Goal: Task Accomplishment & Management: Manage account settings

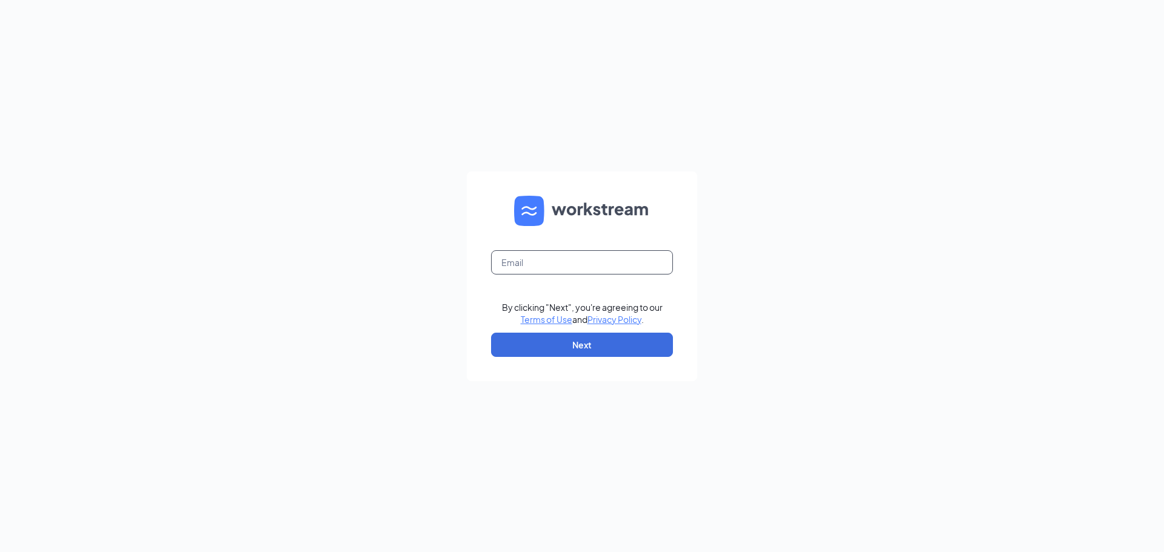
click at [560, 268] on input "text" at bounding box center [582, 262] width 182 height 24
type input "[PERSON_NAME][EMAIL_ADDRESS][PERSON_NAME][DOMAIN_NAME]"
click at [579, 346] on button "Next" at bounding box center [582, 345] width 182 height 24
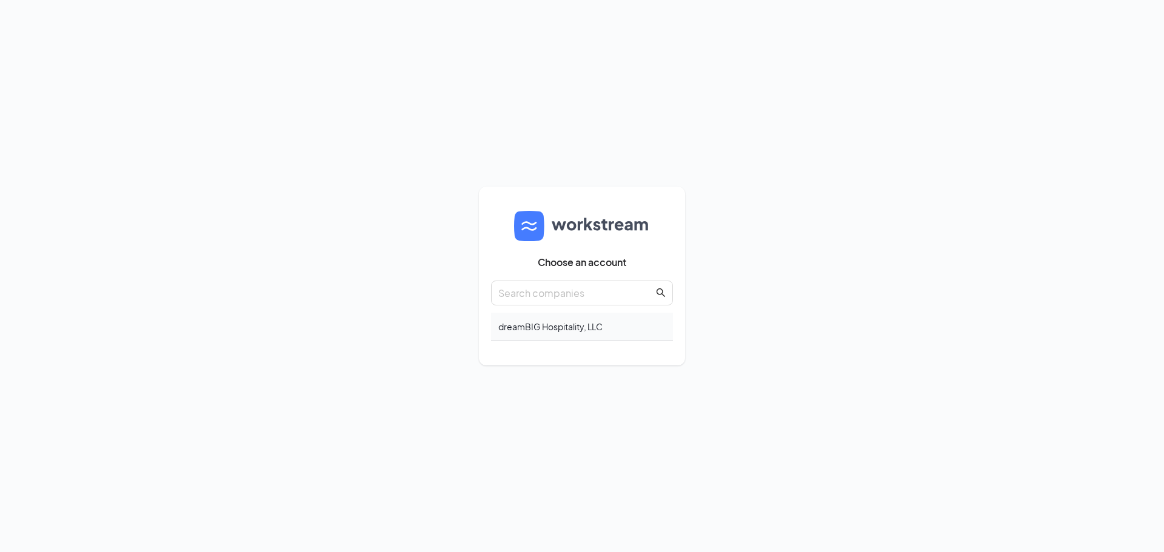
click at [576, 324] on div "dreamBIG Hospitality, LLC" at bounding box center [582, 327] width 182 height 28
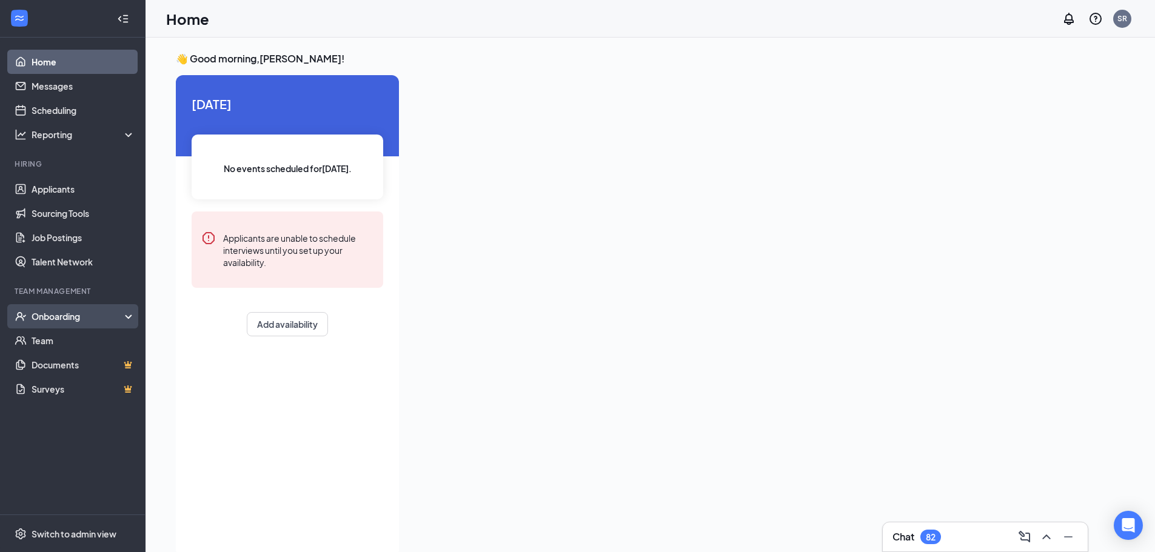
click at [59, 313] on div "Onboarding" at bounding box center [78, 316] width 93 height 12
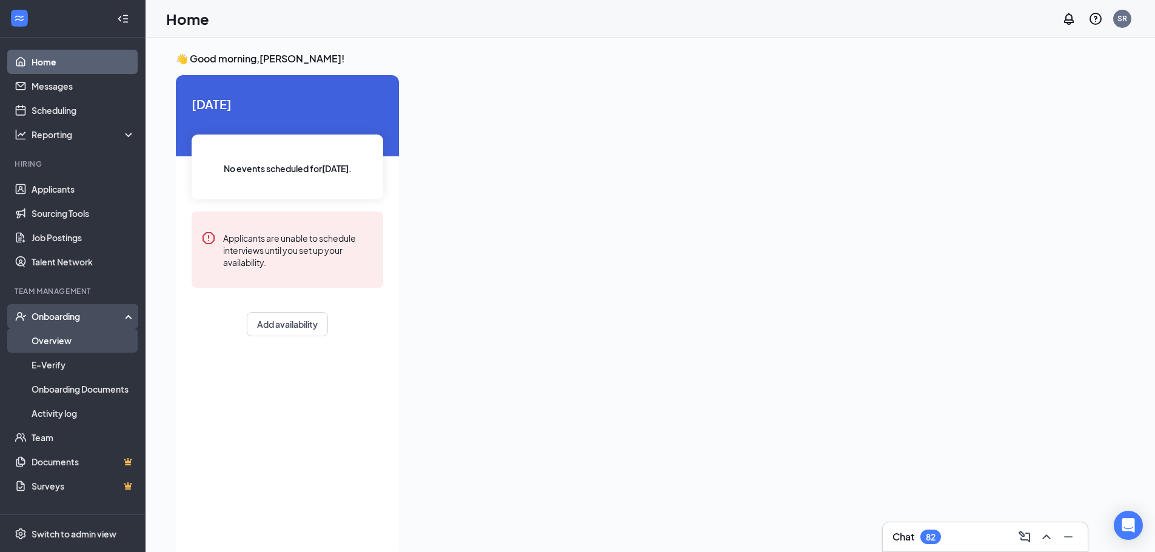
click at [61, 341] on link "Overview" at bounding box center [84, 341] width 104 height 24
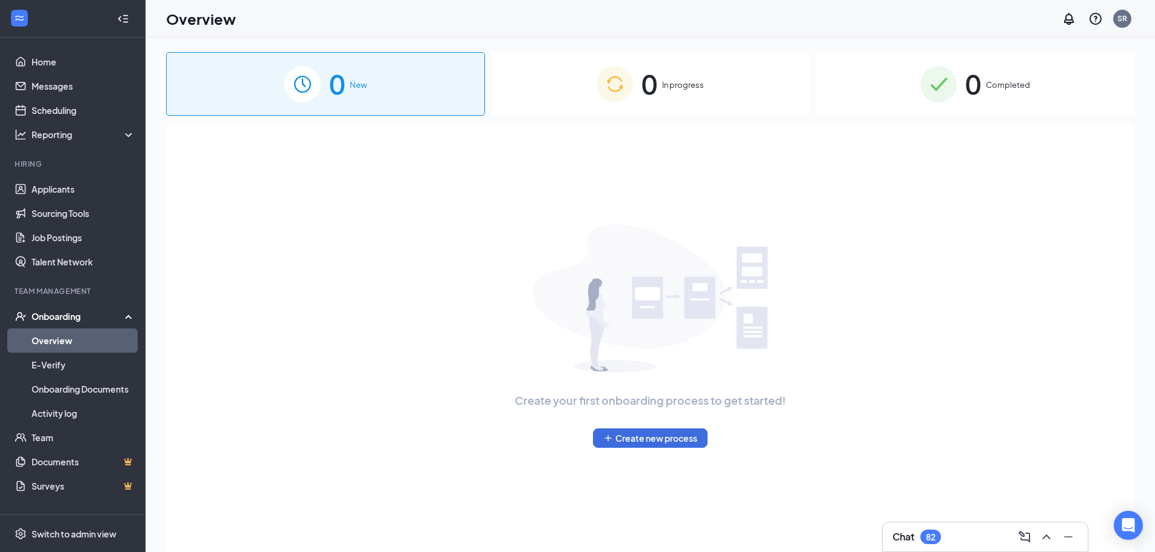
click at [992, 84] on span "Completed" at bounding box center [1008, 85] width 44 height 12
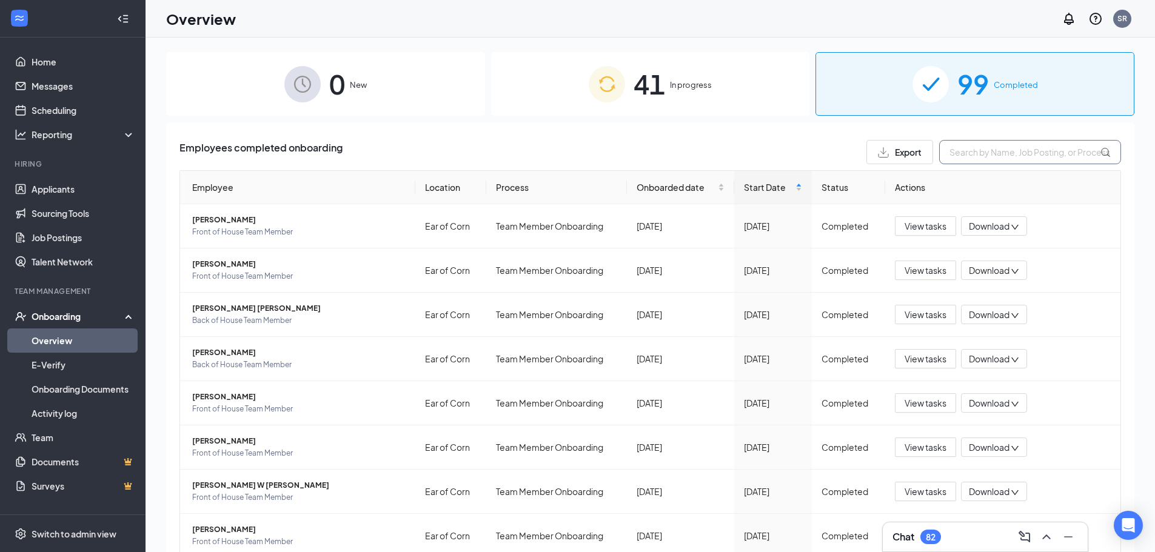
click at [983, 156] on input "text" at bounding box center [1030, 152] width 182 height 24
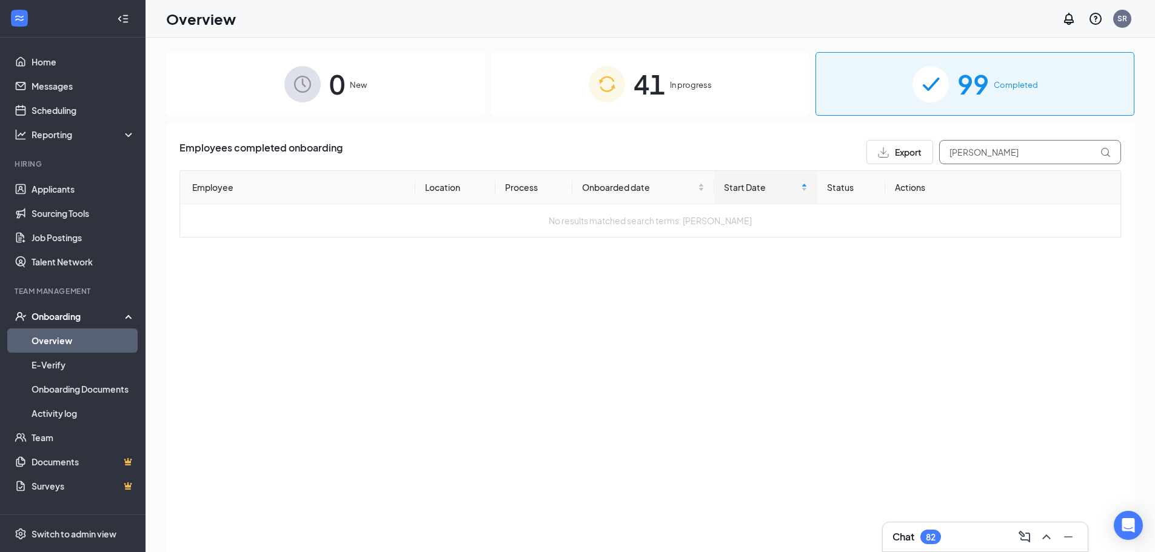
type input "[PERSON_NAME]"
click at [679, 89] on span "In progress" at bounding box center [691, 85] width 42 height 12
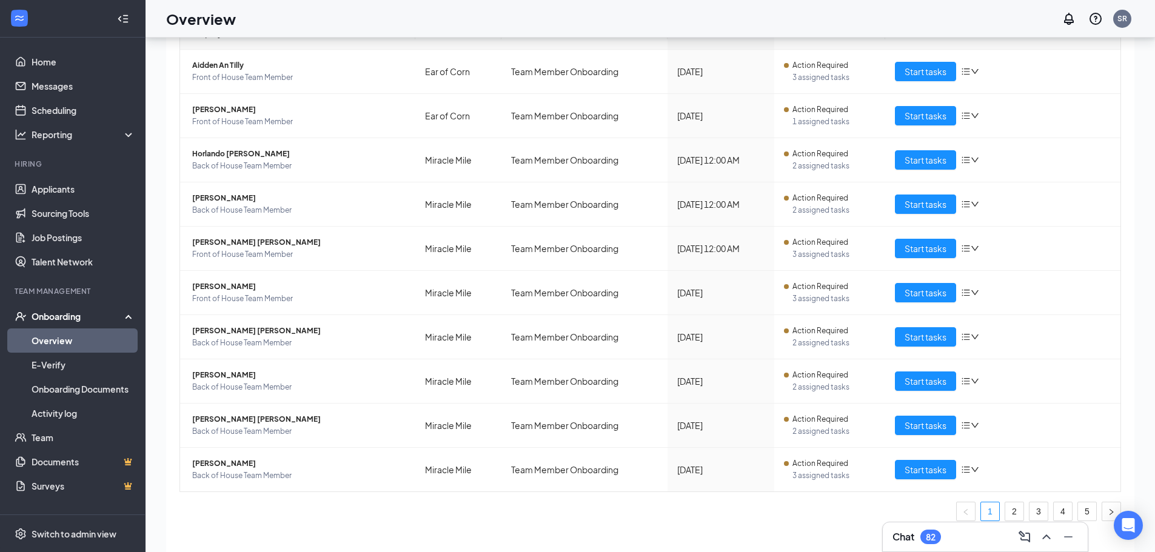
scroll to position [55, 0]
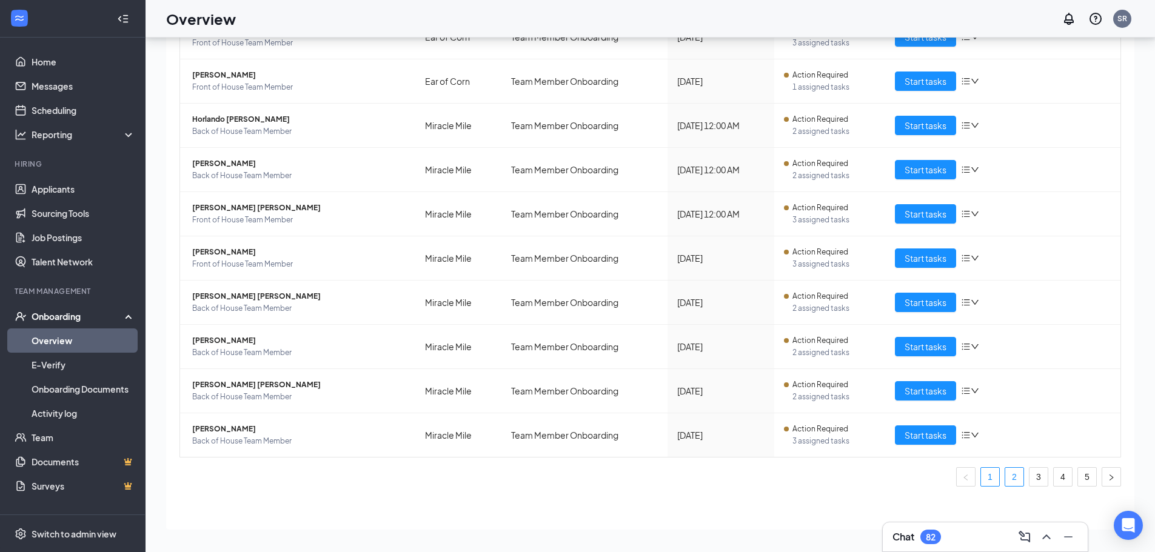
click at [1005, 476] on link "2" at bounding box center [1014, 477] width 18 height 18
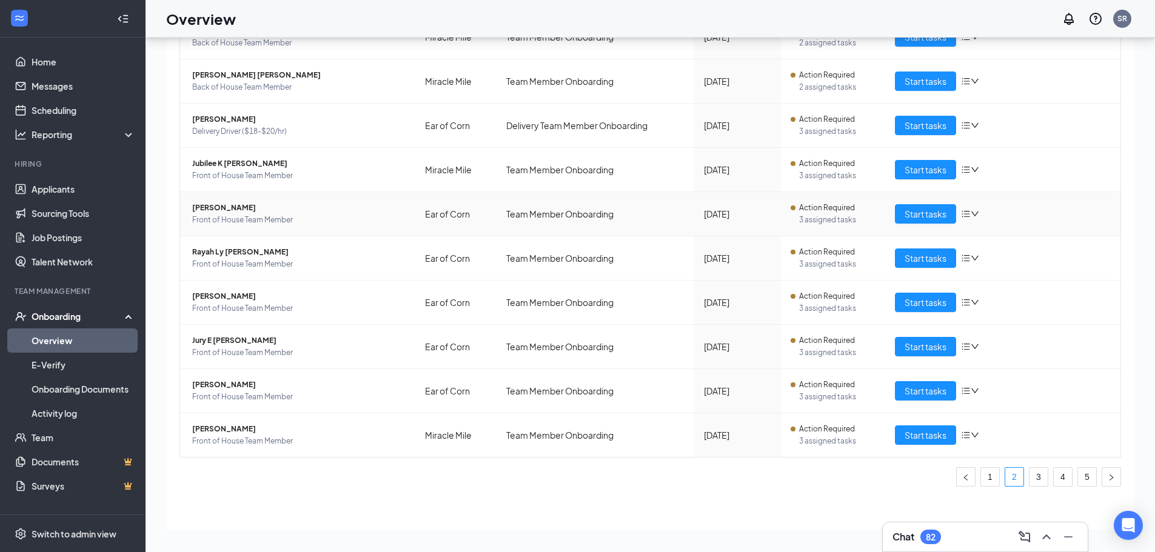
click at [214, 204] on span "[PERSON_NAME]" at bounding box center [298, 208] width 213 height 12
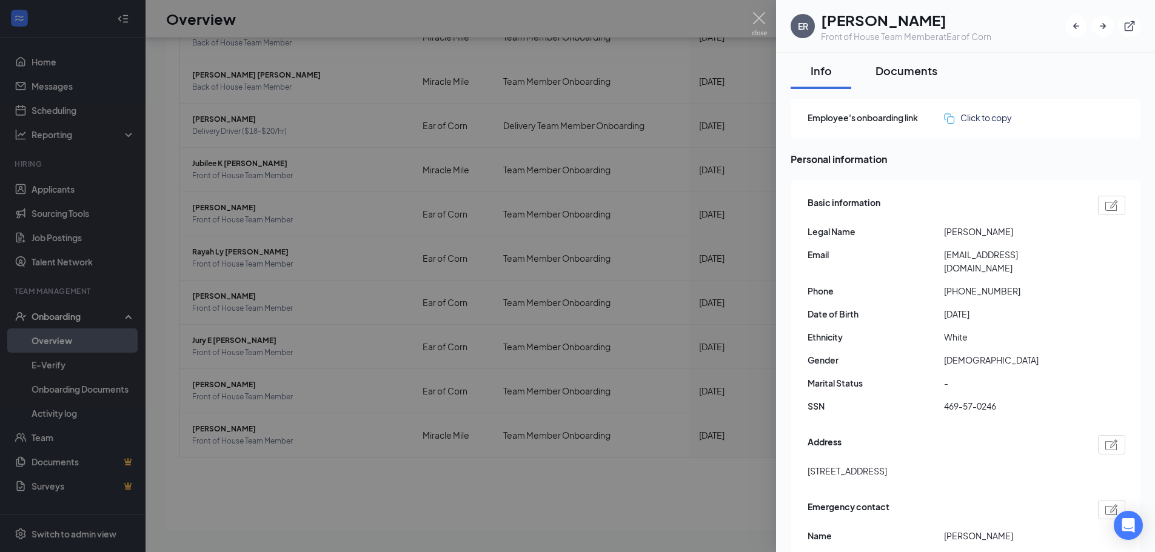
click at [876, 72] on div "Documents" at bounding box center [906, 70] width 62 height 15
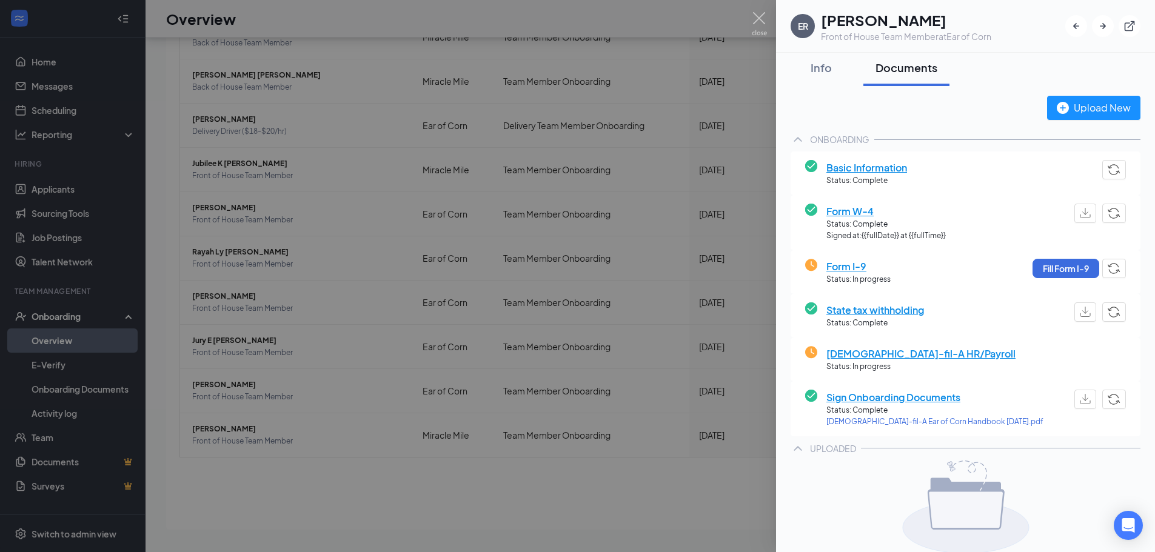
scroll to position [13, 0]
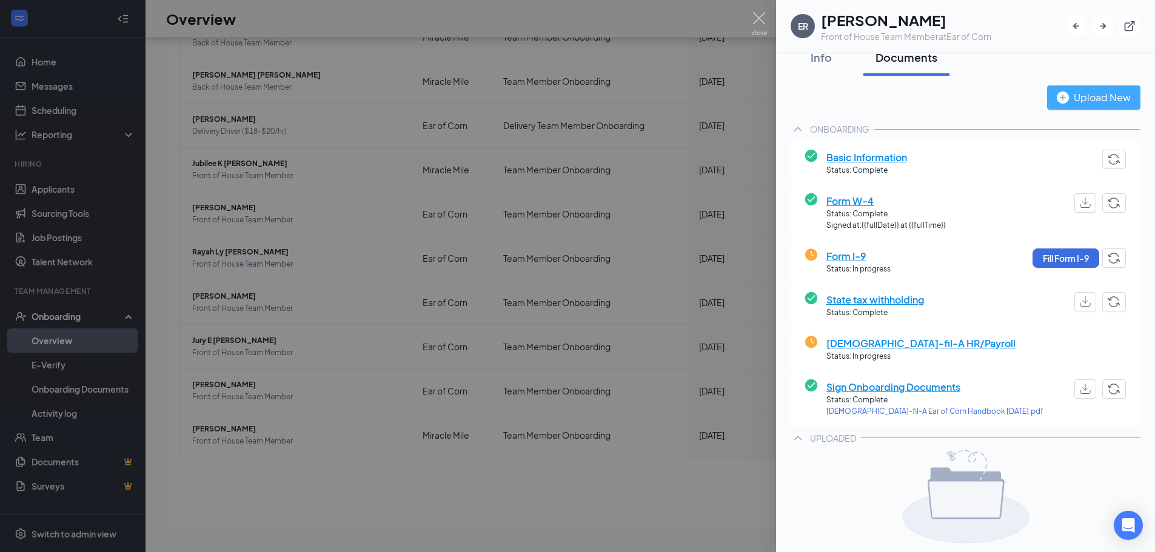
click at [1077, 99] on div "Upload New" at bounding box center [1094, 97] width 74 height 15
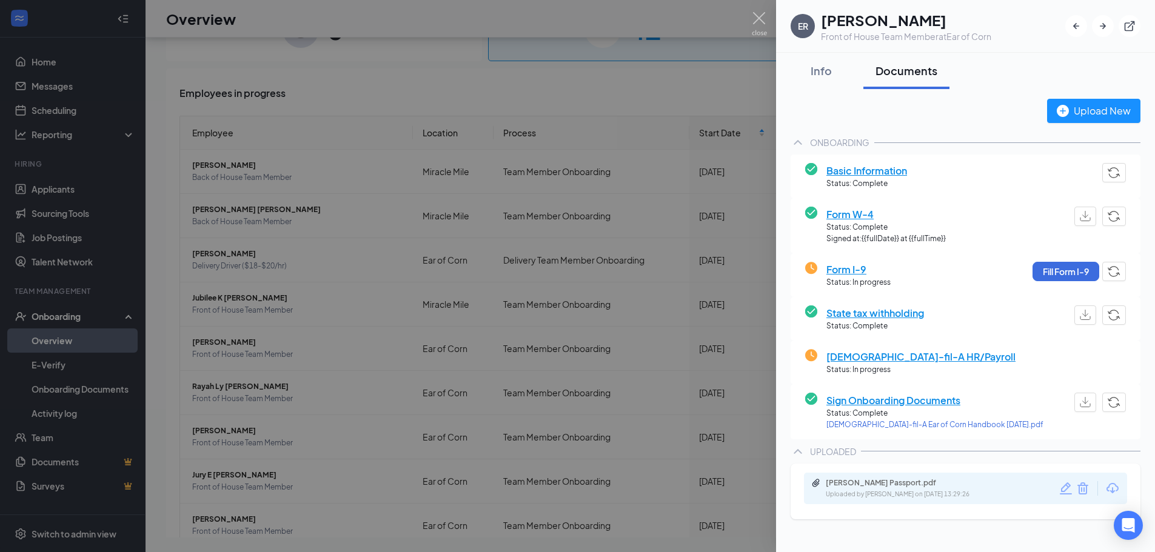
scroll to position [135, 0]
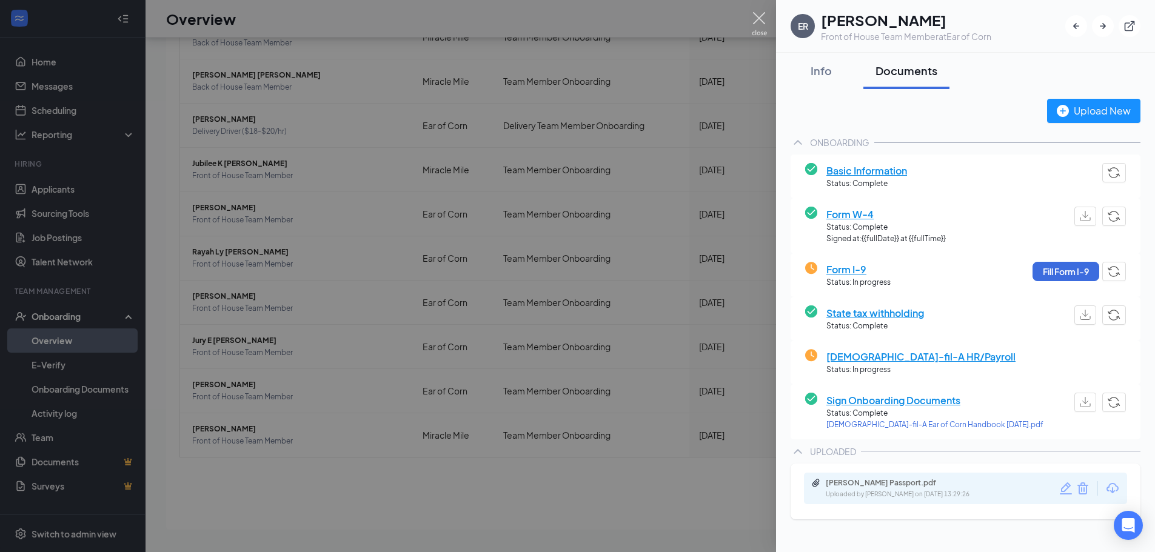
click at [757, 17] on img at bounding box center [759, 24] width 15 height 24
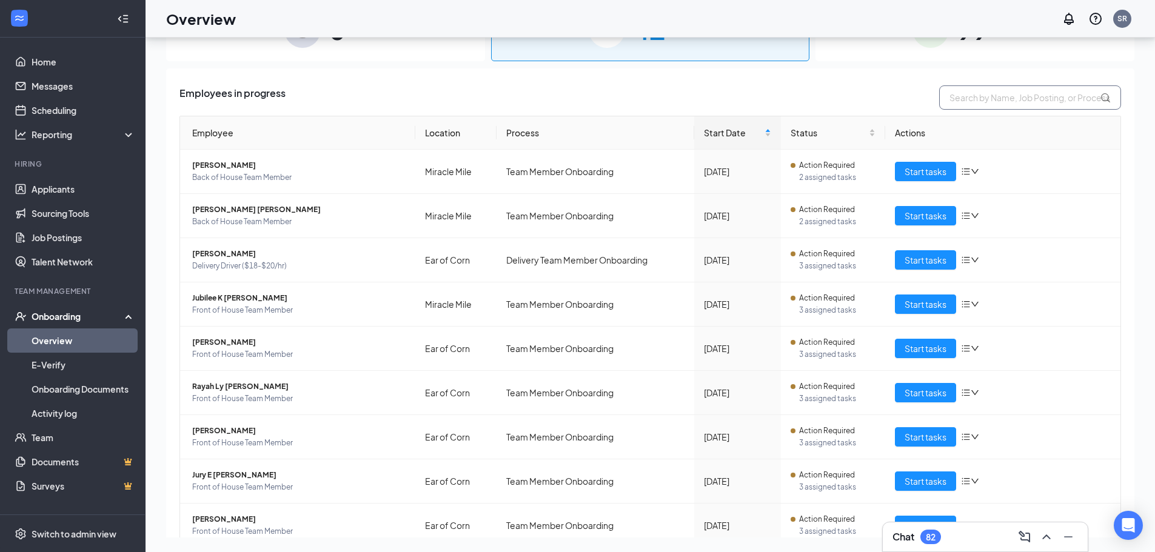
click at [978, 98] on input "text" at bounding box center [1030, 97] width 182 height 24
type input "r"
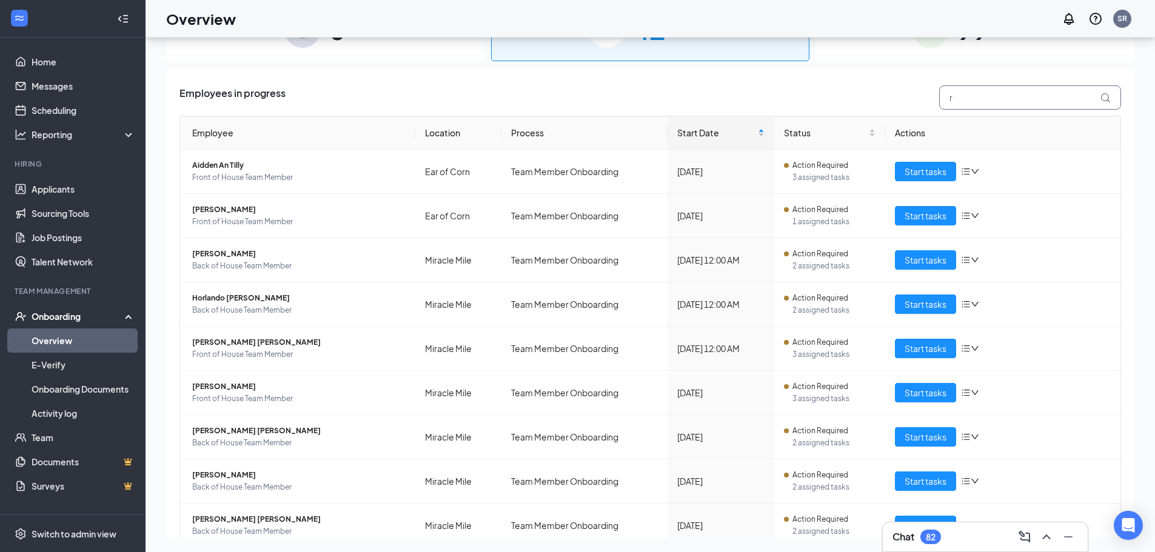
click at [948, 98] on input "r" at bounding box center [1030, 97] width 182 height 24
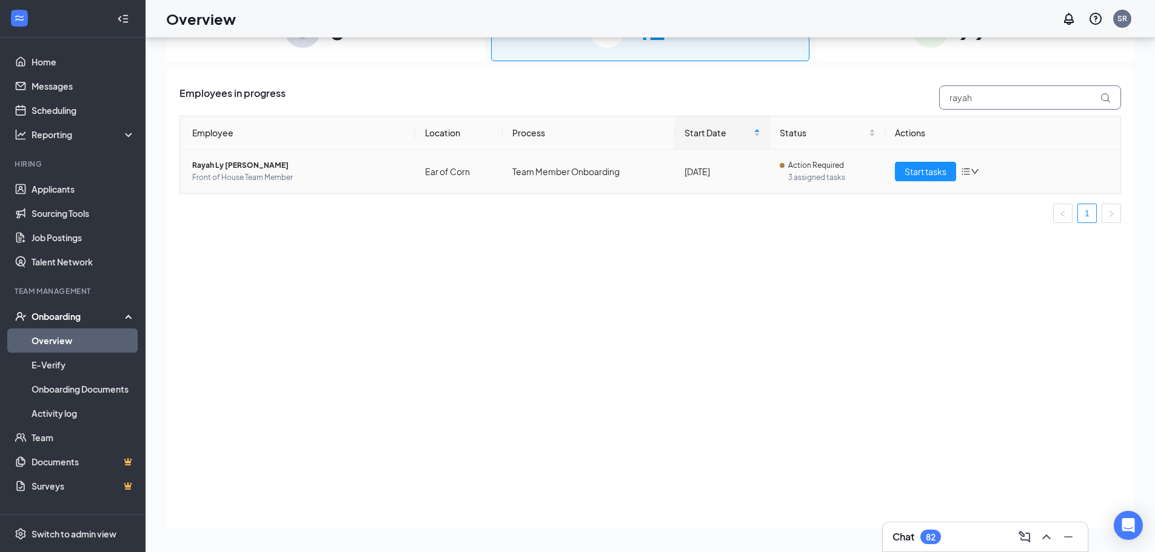
type input "rayah"
click at [224, 168] on span "Rayah Ly [PERSON_NAME]" at bounding box center [298, 165] width 213 height 12
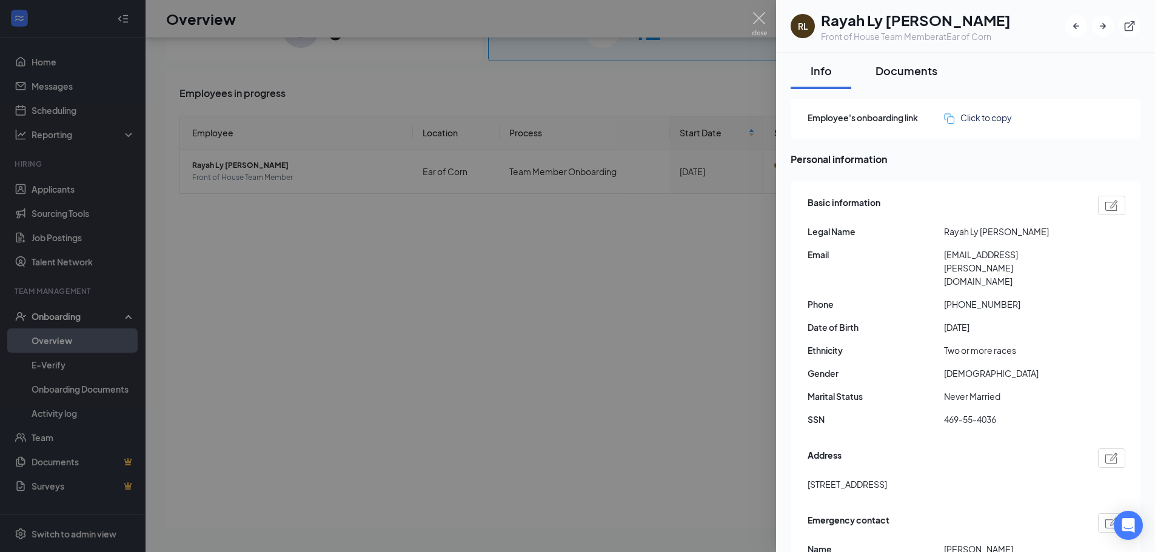
click at [906, 70] on div "Documents" at bounding box center [906, 70] width 62 height 15
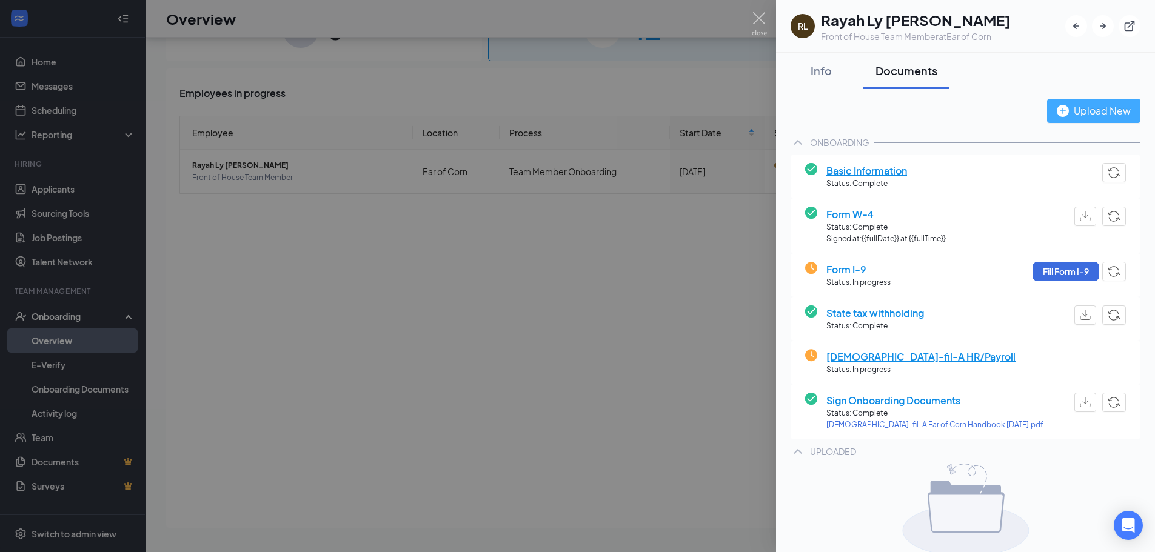
click at [1084, 109] on div "Upload New" at bounding box center [1094, 110] width 74 height 15
click at [762, 19] on img at bounding box center [759, 24] width 15 height 24
